Goal: Register for event/course

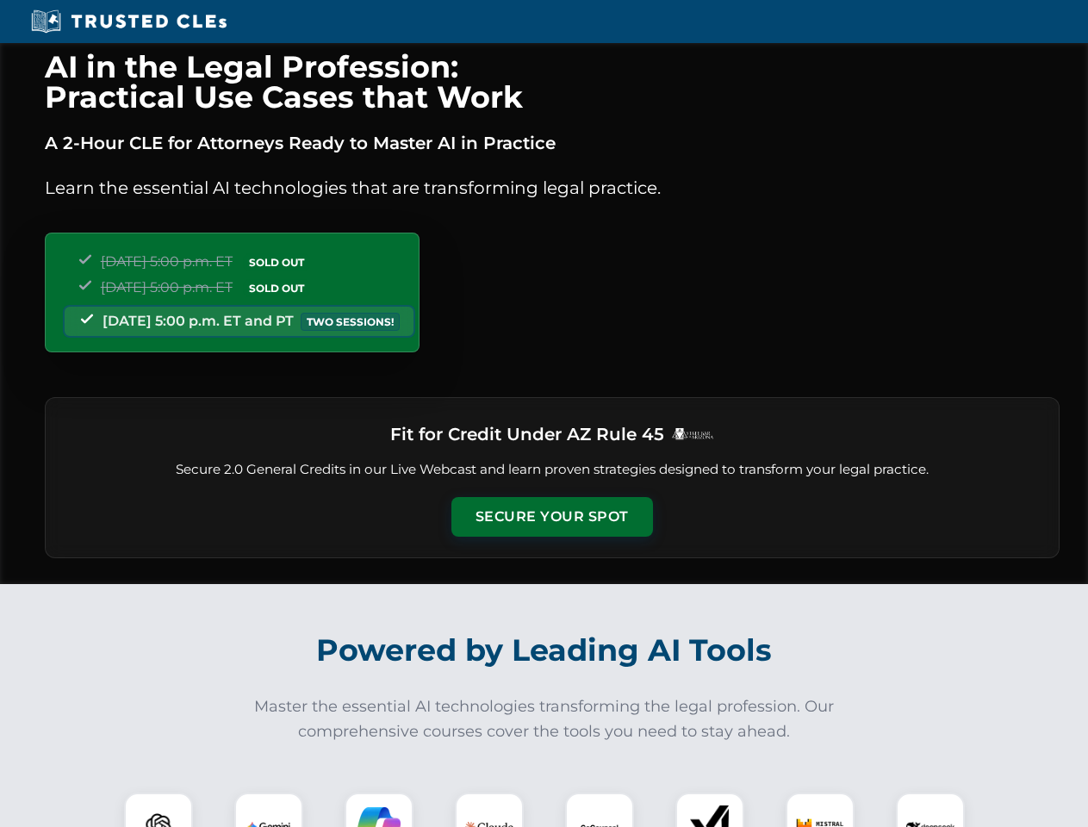
click at [551, 517] on button "Secure Your Spot" at bounding box center [552, 517] width 202 height 40
click at [158, 810] on img at bounding box center [158, 827] width 50 height 50
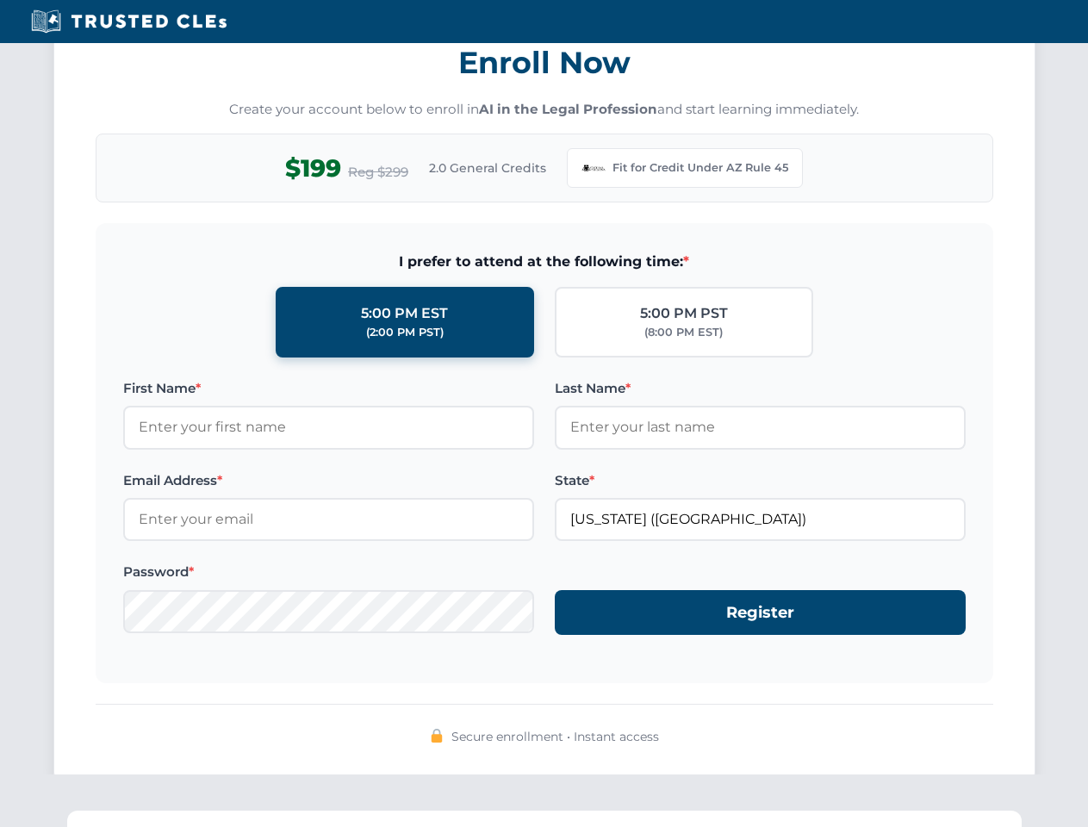
scroll to position [1679, 0]
